Goal: Task Accomplishment & Management: Manage account settings

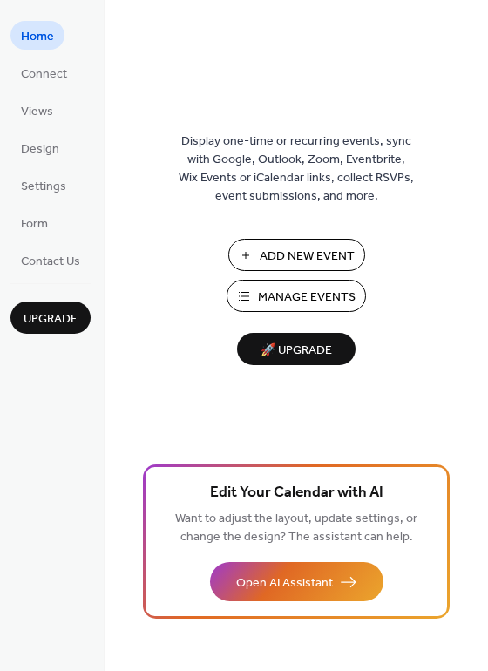
click at [300, 299] on span "Manage Events" at bounding box center [307, 297] width 98 height 18
click at [44, 194] on span "Settings" at bounding box center [43, 187] width 45 height 18
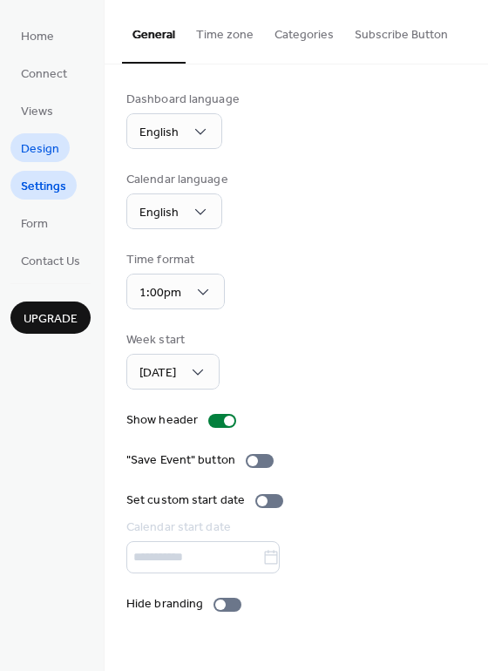
click at [36, 151] on span "Design" at bounding box center [40, 149] width 38 height 18
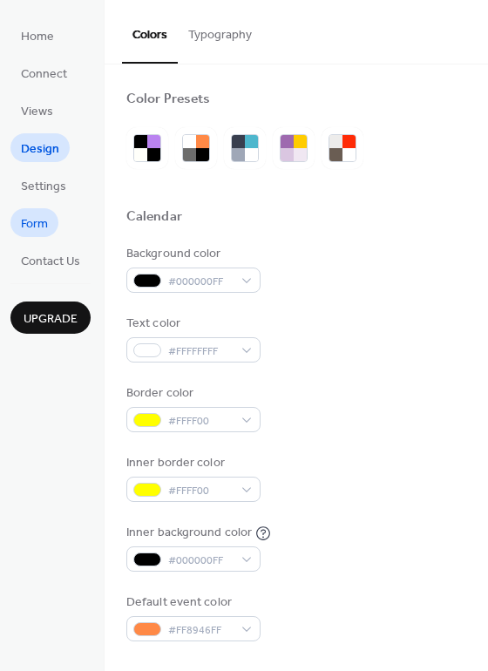
click at [27, 224] on span "Form" at bounding box center [34, 224] width 27 height 18
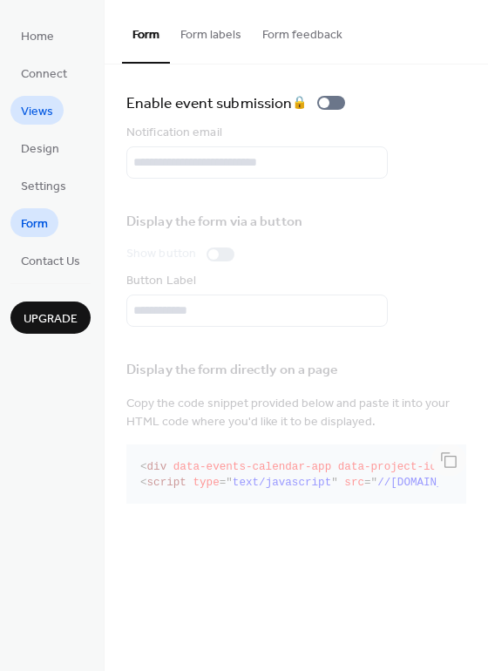
click at [30, 110] on span "Views" at bounding box center [37, 112] width 32 height 18
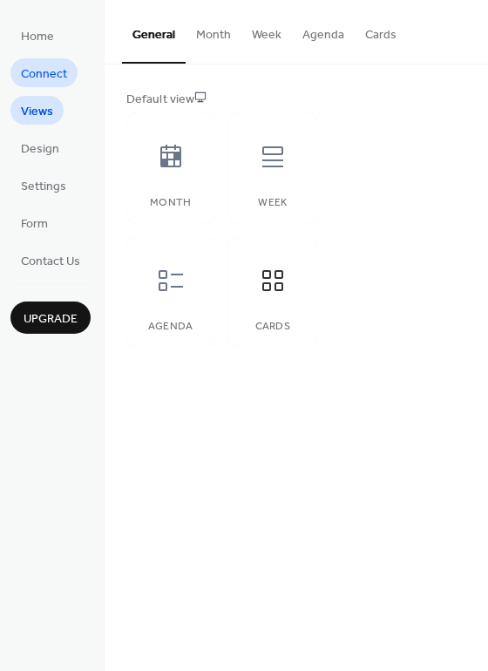
click at [30, 78] on span "Connect" at bounding box center [44, 74] width 46 height 18
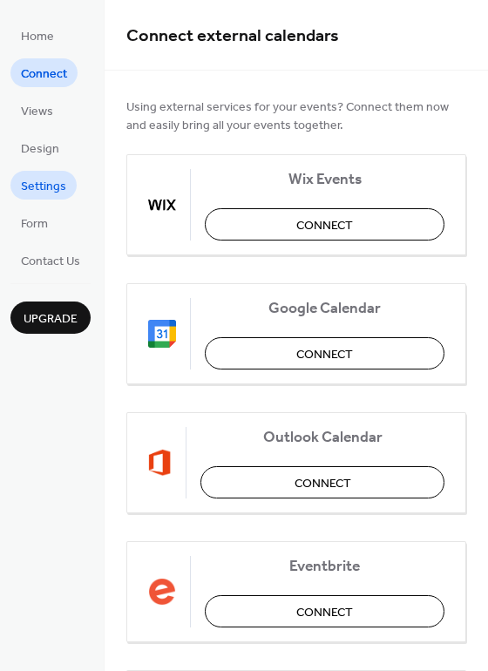
click at [45, 192] on span "Settings" at bounding box center [43, 187] width 45 height 18
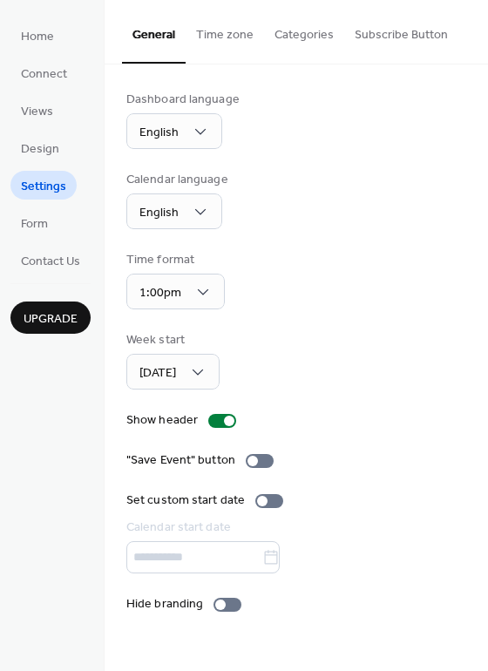
click at [228, 40] on button "Time zone" at bounding box center [224, 31] width 78 height 62
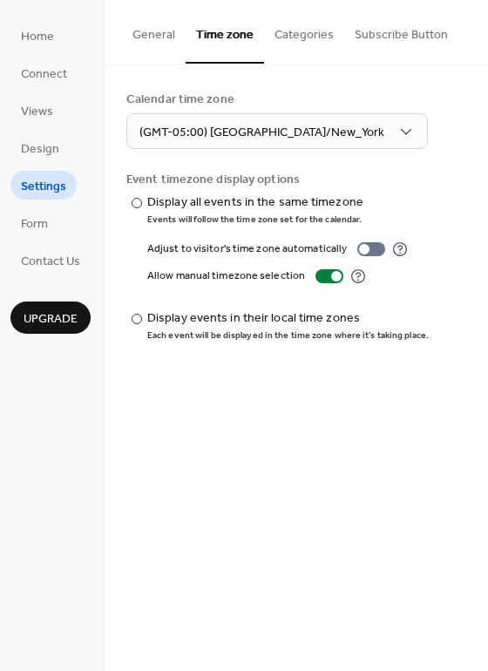
click at [294, 33] on button "Categories" at bounding box center [304, 31] width 80 height 62
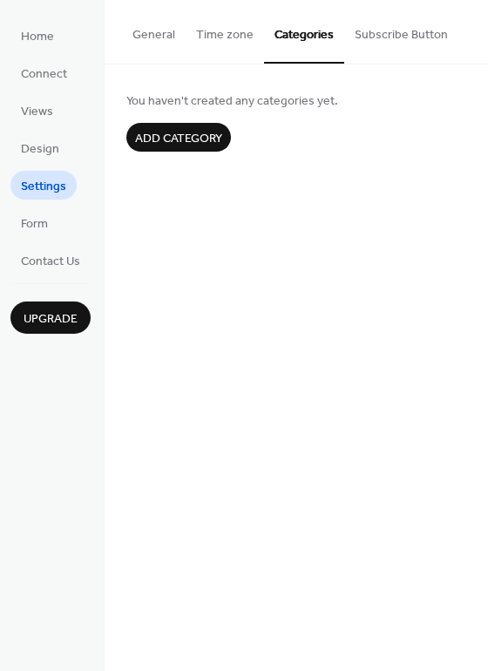
click at [399, 32] on button "Subscribe Button" at bounding box center [401, 31] width 114 height 62
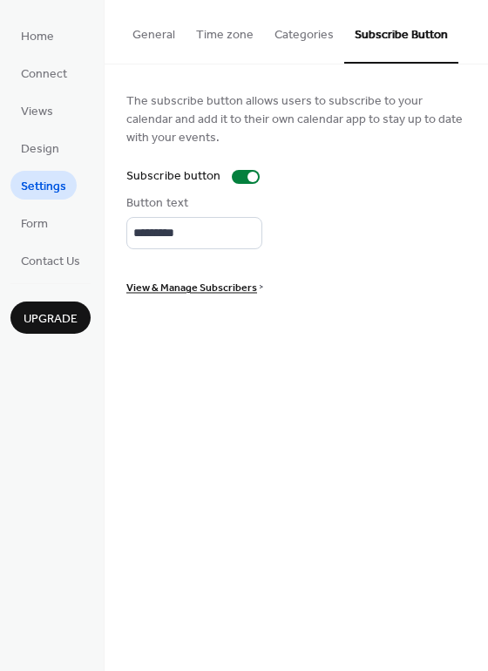
click at [165, 37] on button "General" at bounding box center [154, 31] width 64 height 62
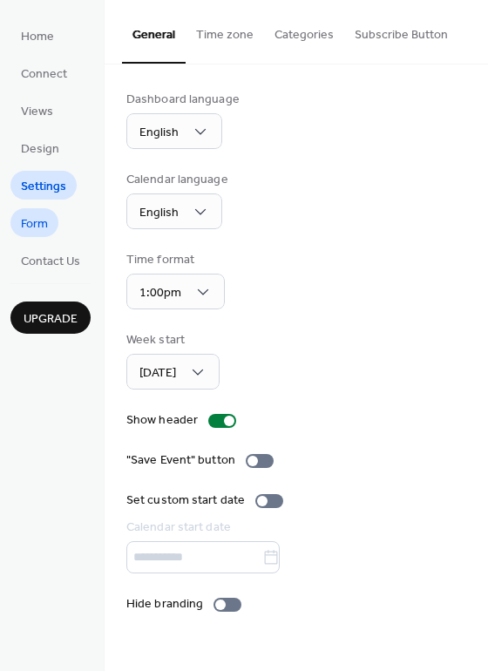
click at [24, 230] on span "Form" at bounding box center [34, 224] width 27 height 18
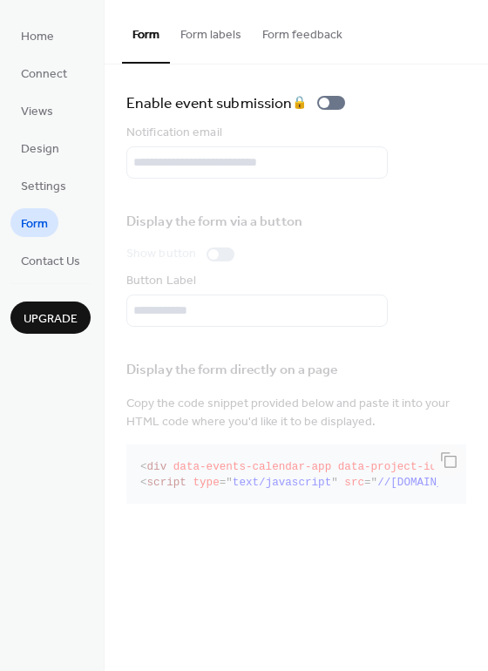
click at [222, 42] on button "Form labels" at bounding box center [211, 31] width 82 height 62
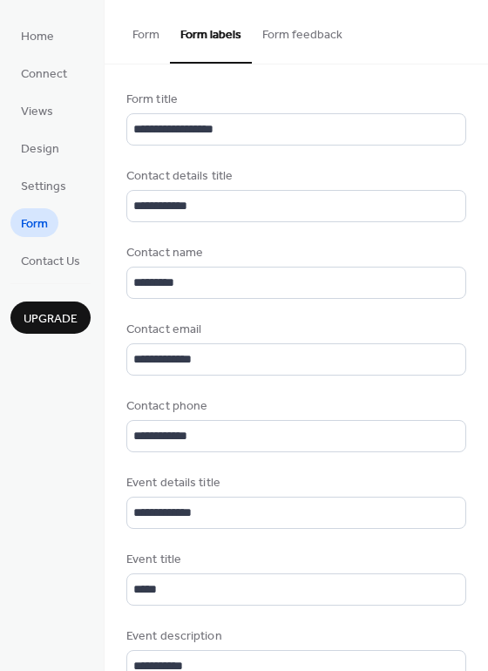
click at [297, 41] on button "Form feedback" at bounding box center [302, 31] width 101 height 62
click at [281, 37] on button "Form feedback" at bounding box center [302, 31] width 101 height 62
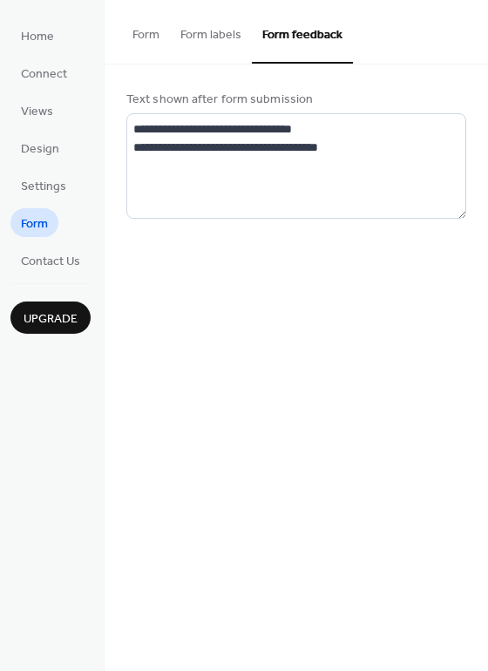
drag, startPoint x: 126, startPoint y: 37, endPoint x: 151, endPoint y: 43, distance: 24.9
click at [132, 38] on button "Form" at bounding box center [146, 31] width 48 height 62
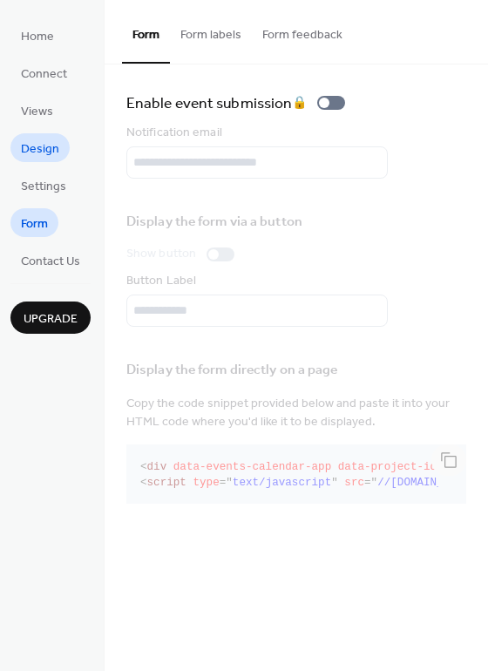
click at [28, 155] on span "Design" at bounding box center [40, 149] width 38 height 18
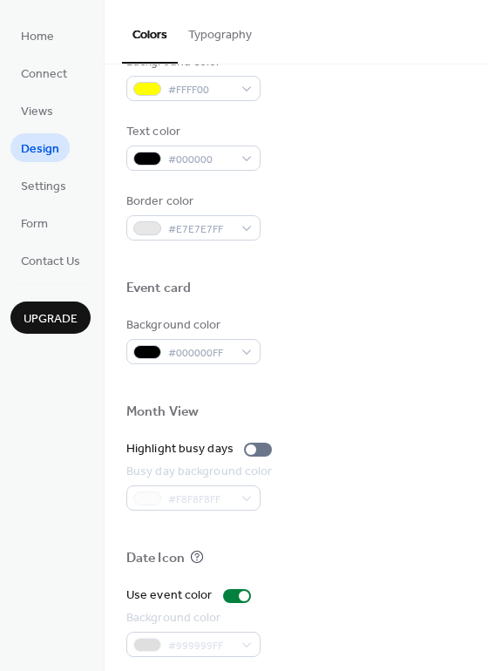
scroll to position [745, 0]
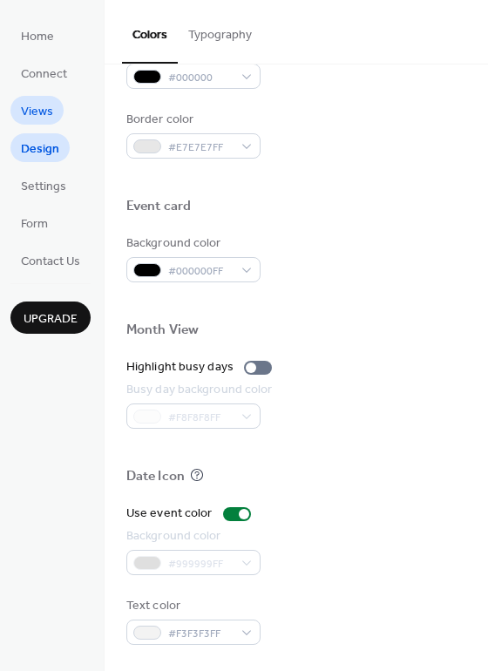
click at [20, 109] on link "Views" at bounding box center [36, 110] width 53 height 29
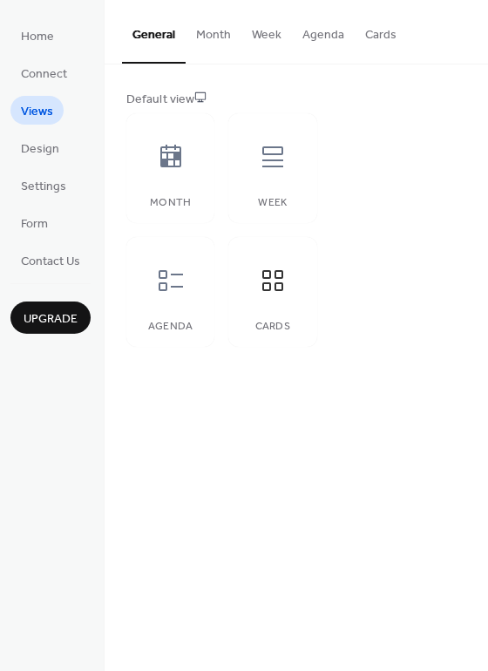
drag, startPoint x: 205, startPoint y: 37, endPoint x: 390, endPoint y: 48, distance: 185.8
click at [205, 37] on button "Month" at bounding box center [213, 31] width 56 height 62
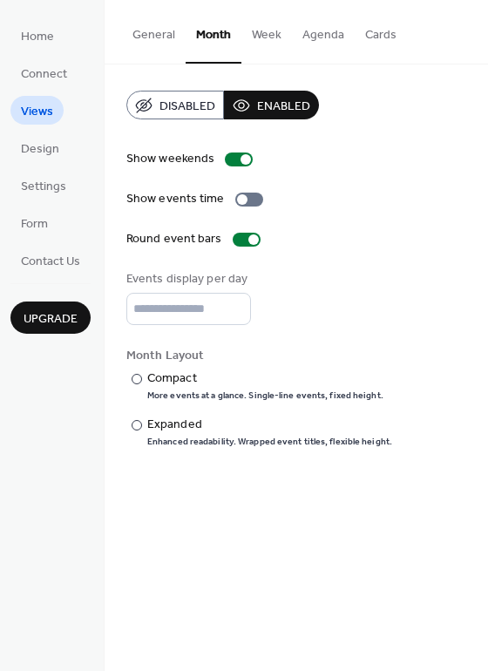
click at [388, 34] on button "Cards" at bounding box center [380, 31] width 52 height 62
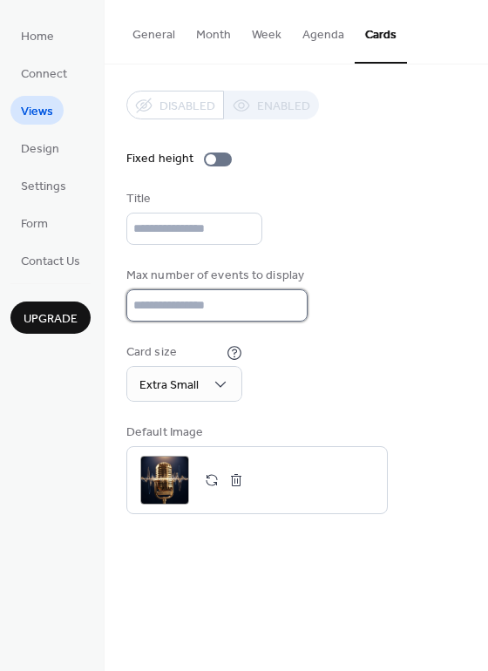
click at [286, 318] on input "**" at bounding box center [216, 305] width 181 height 32
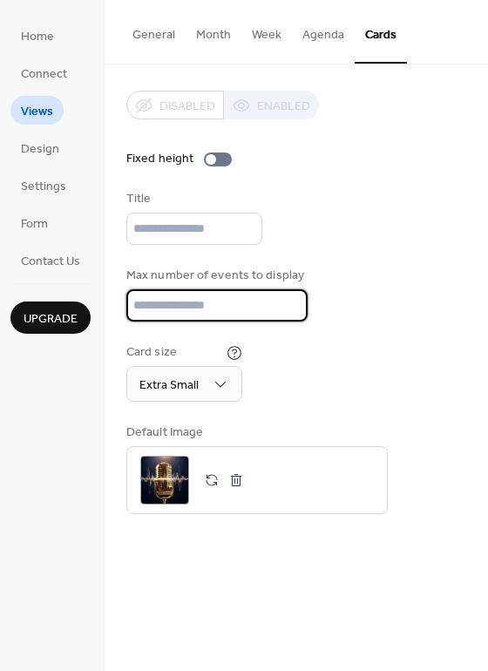
click at [286, 318] on input "**" at bounding box center [216, 305] width 181 height 32
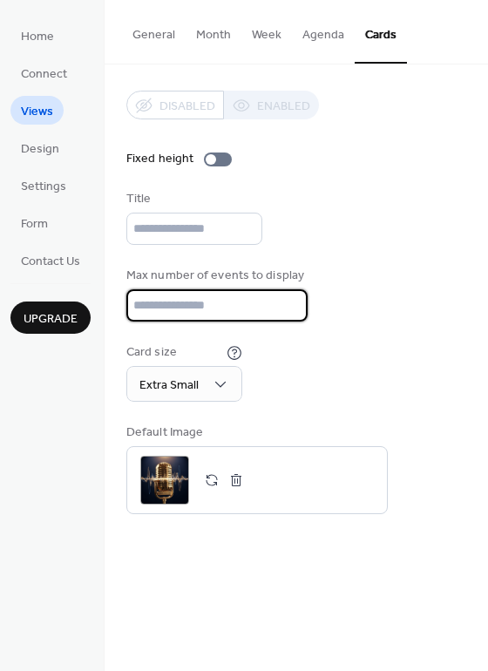
click at [286, 318] on input "*" at bounding box center [216, 305] width 181 height 32
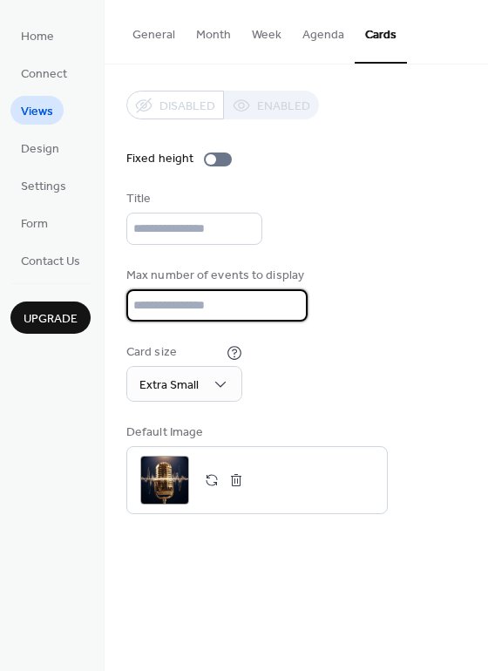
click at [286, 318] on input "*" at bounding box center [216, 305] width 181 height 32
click at [286, 317] on input "*" at bounding box center [216, 305] width 181 height 32
type input "*"
click at [289, 318] on input "*" at bounding box center [216, 305] width 181 height 32
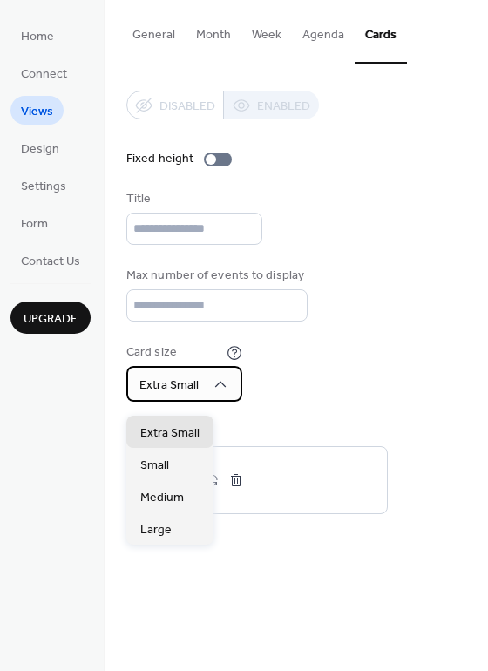
click at [224, 393] on icon at bounding box center [220, 383] width 17 height 17
click at [226, 391] on icon at bounding box center [220, 383] width 17 height 17
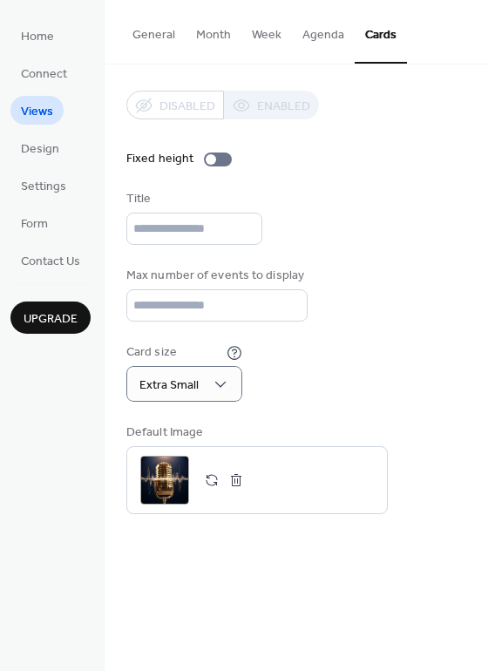
click at [309, 382] on div "Card size Extra Small" at bounding box center [296, 372] width 340 height 58
click at [47, 158] on span "Design" at bounding box center [40, 149] width 38 height 18
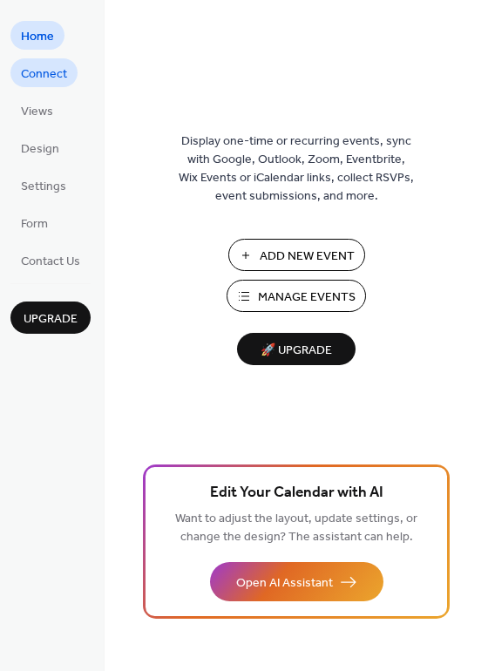
click at [34, 76] on span "Connect" at bounding box center [44, 74] width 46 height 18
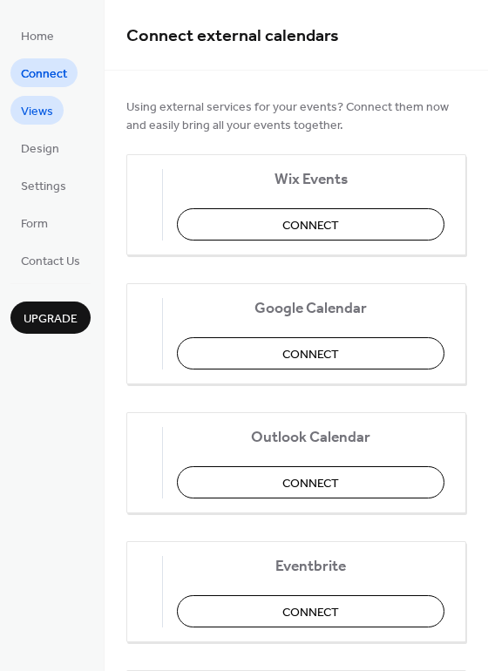
click at [28, 103] on span "Views" at bounding box center [37, 112] width 32 height 18
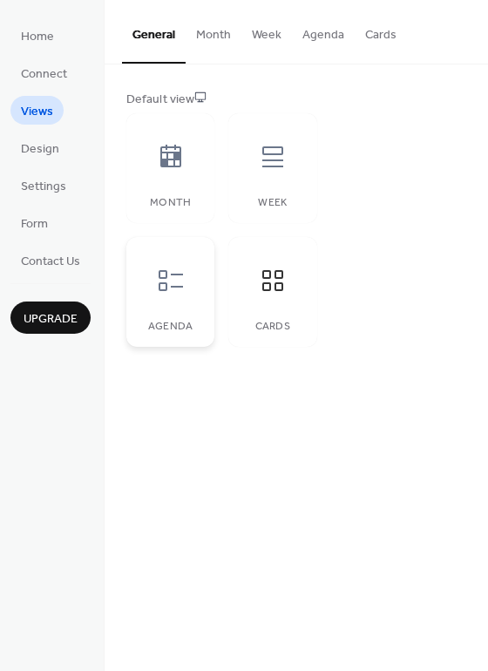
click at [176, 300] on div at bounding box center [171, 280] width 52 height 52
click at [260, 285] on icon at bounding box center [273, 280] width 28 height 28
